Goal: Information Seeking & Learning: Check status

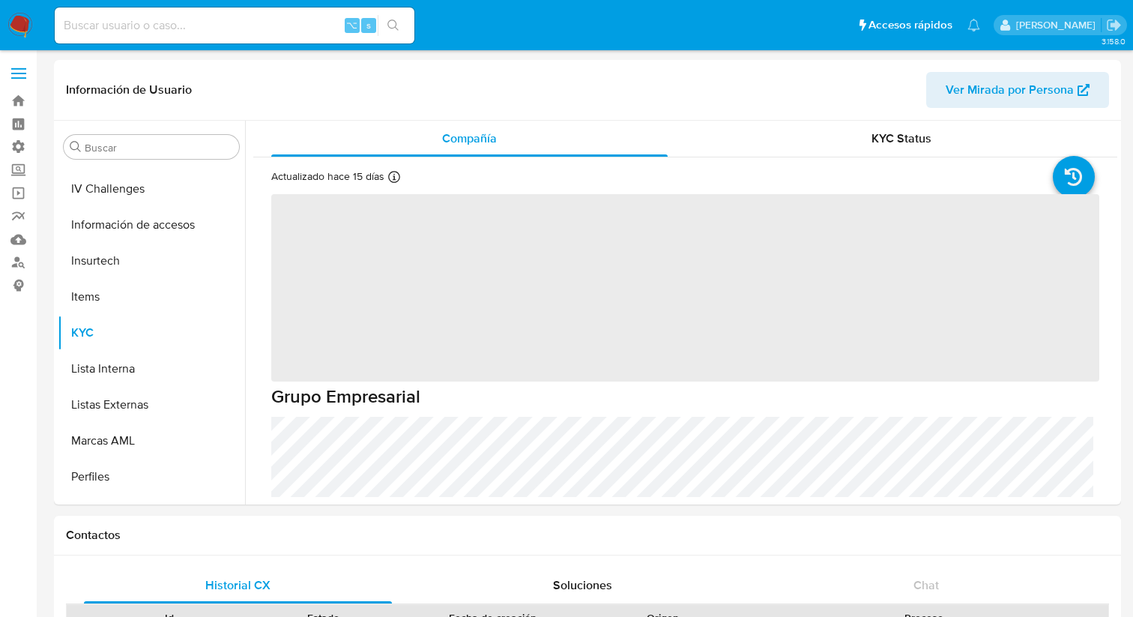
scroll to position [633, 0]
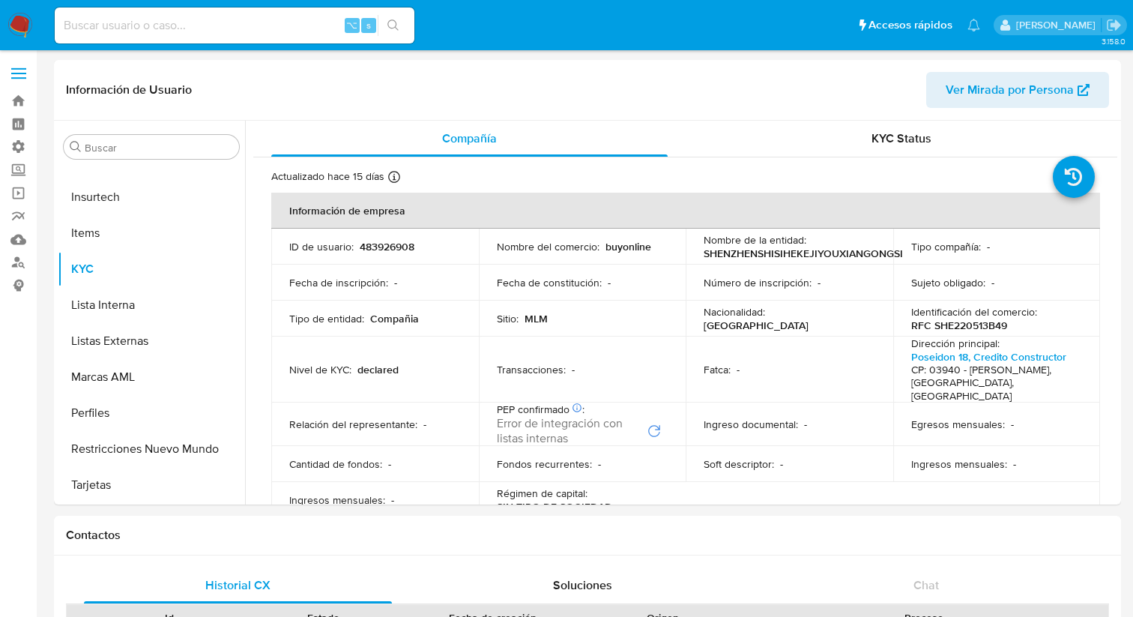
select select "10"
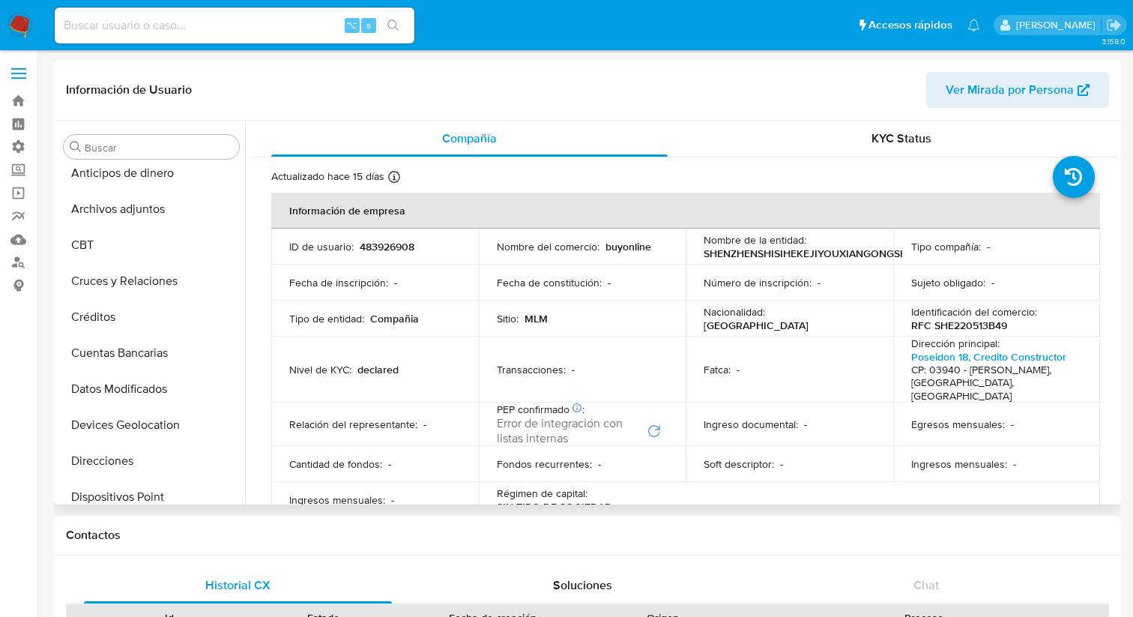
scroll to position [0, 0]
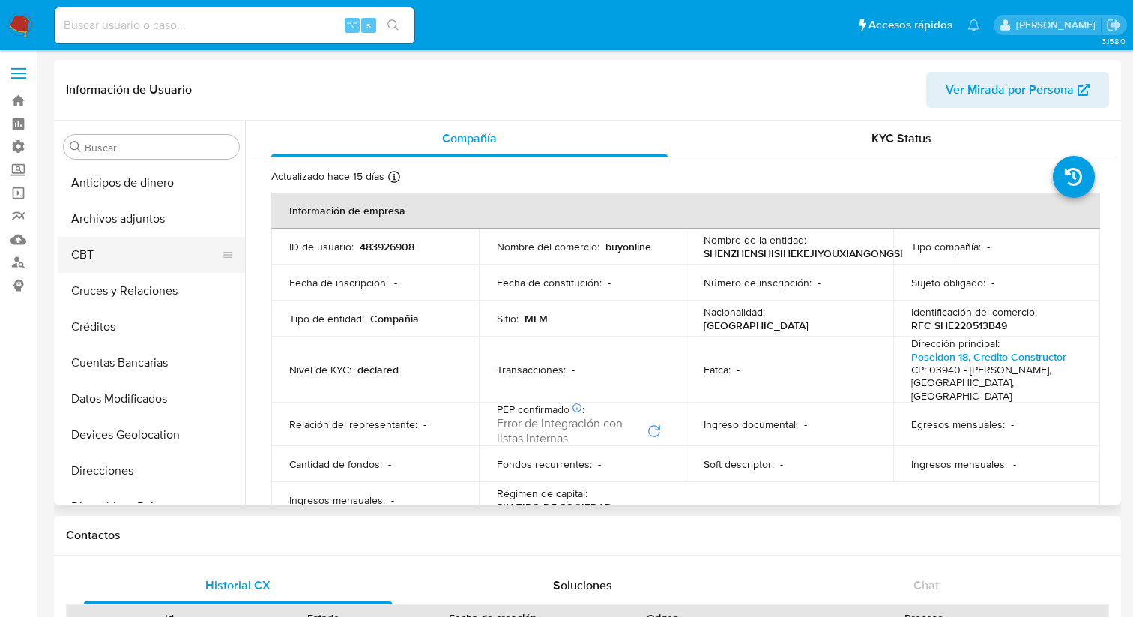
click at [101, 269] on button "CBT" at bounding box center [145, 255] width 175 height 36
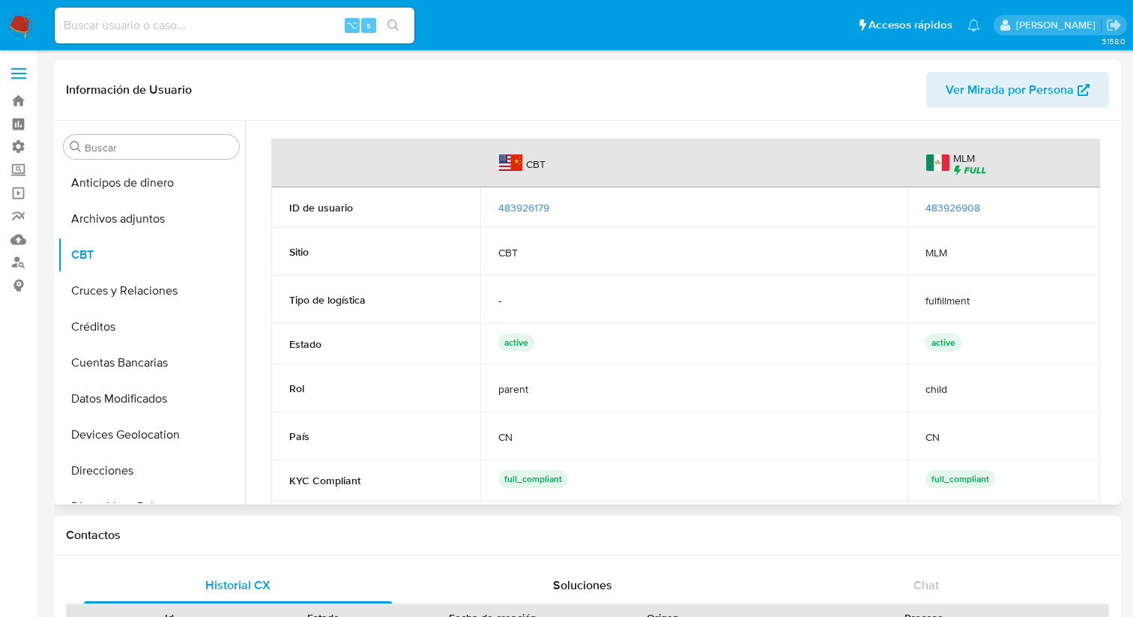
click at [526, 205] on span "483926179" at bounding box center [523, 207] width 51 height 15
